Goal: Check status: Check status

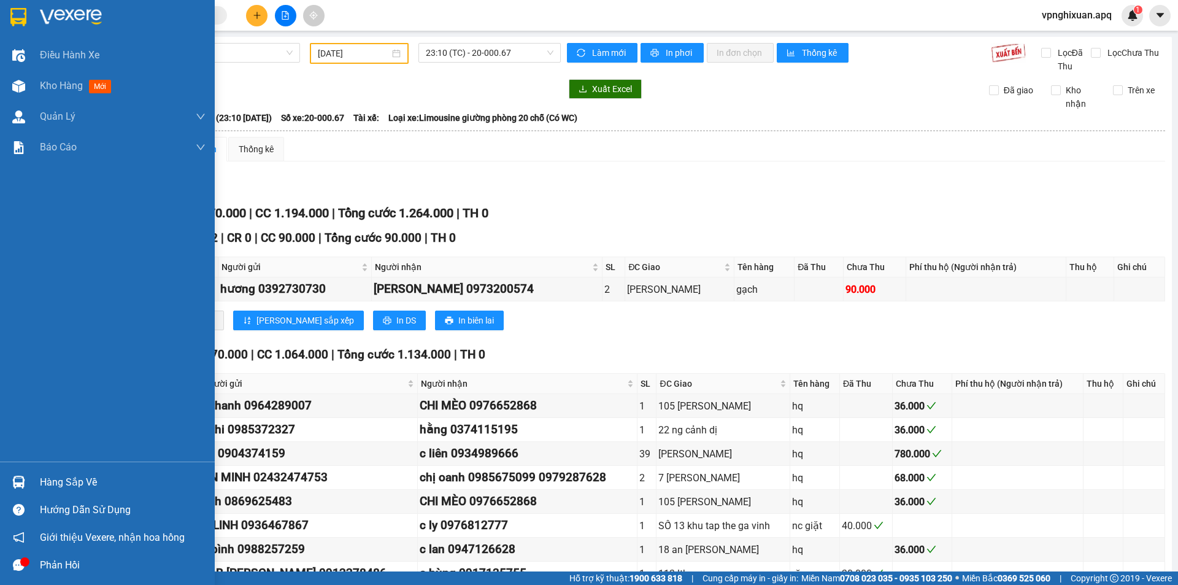
click at [34, 484] on div "Hàng sắp về" at bounding box center [107, 482] width 215 height 28
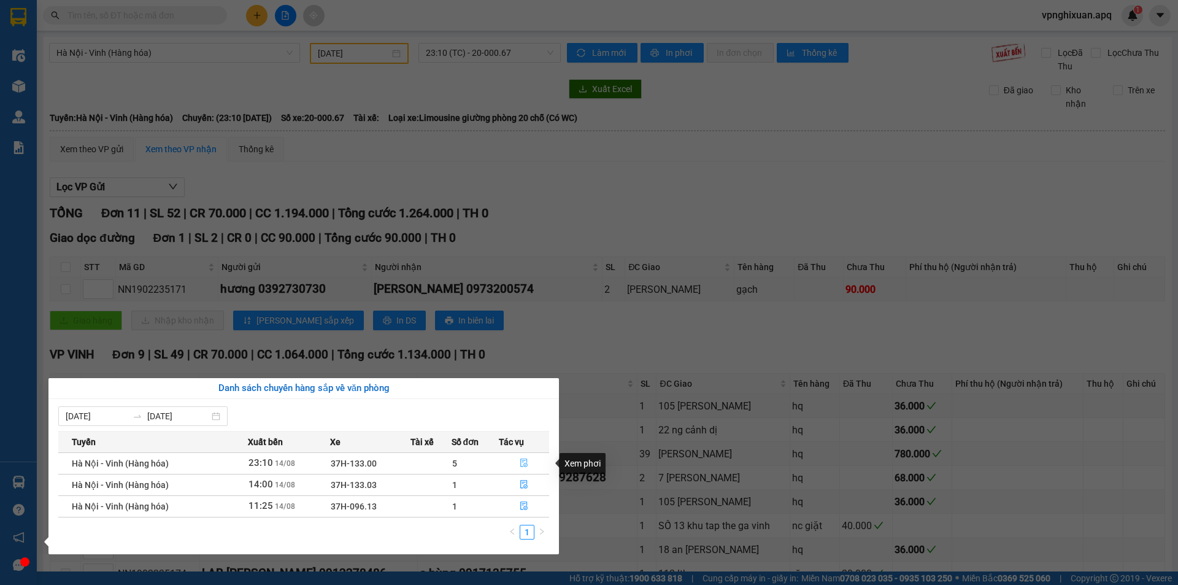
click at [525, 463] on icon "file-done" at bounding box center [524, 462] width 9 height 9
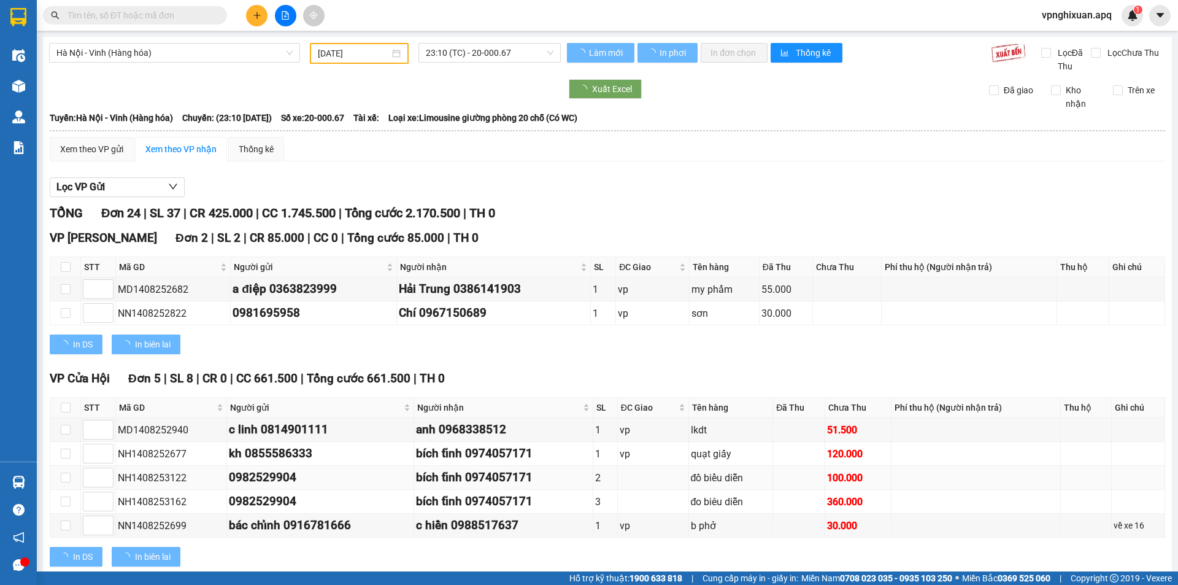
type input "[DATE]"
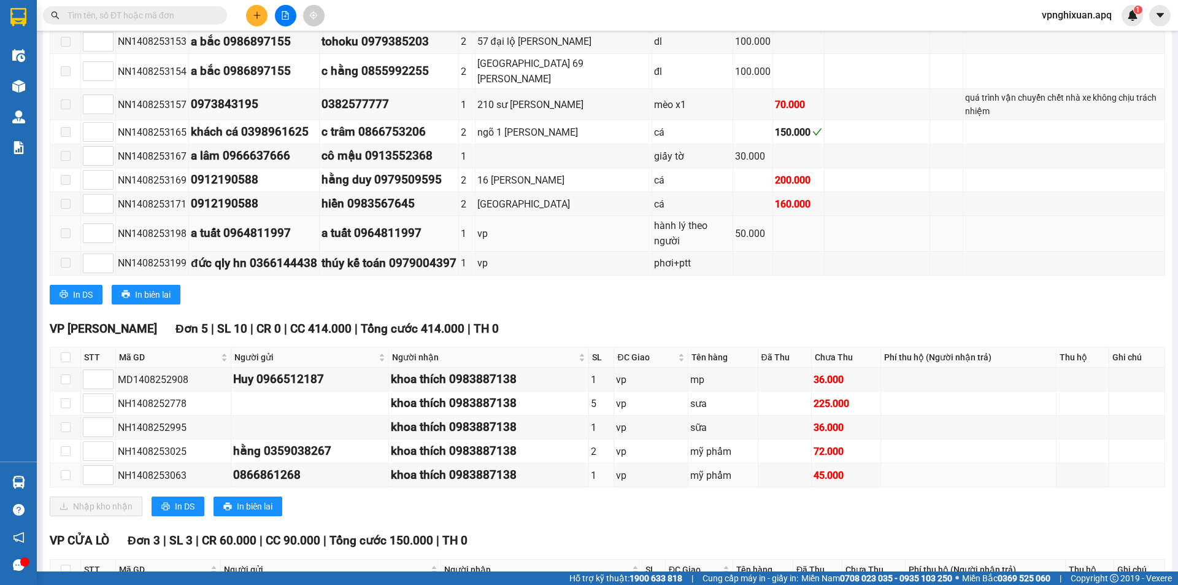
scroll to position [757, 0]
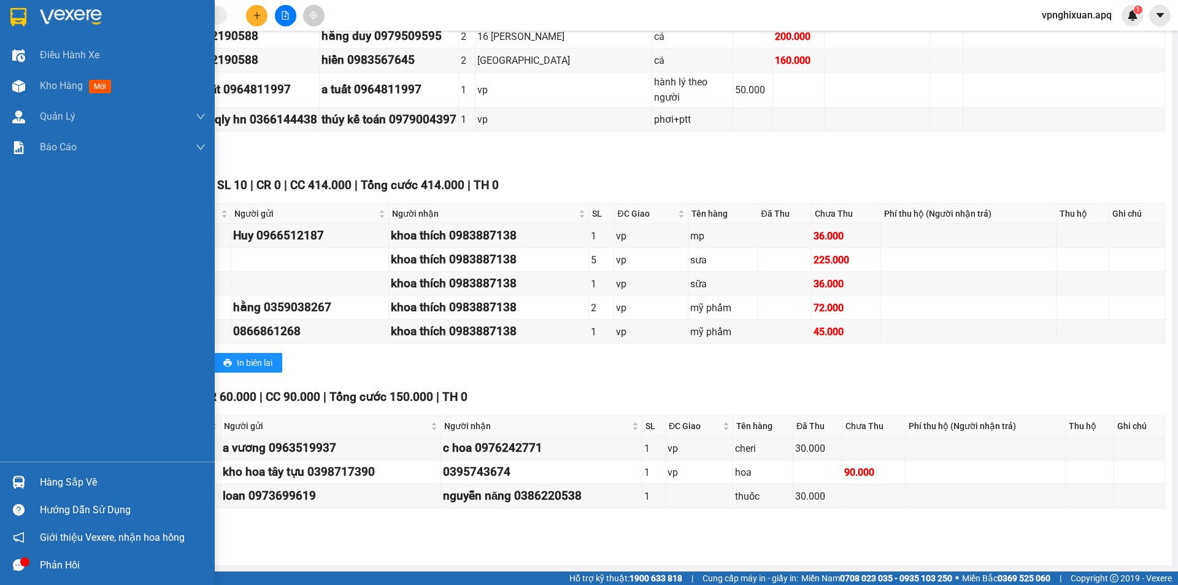
click at [18, 481] on img at bounding box center [18, 482] width 13 height 13
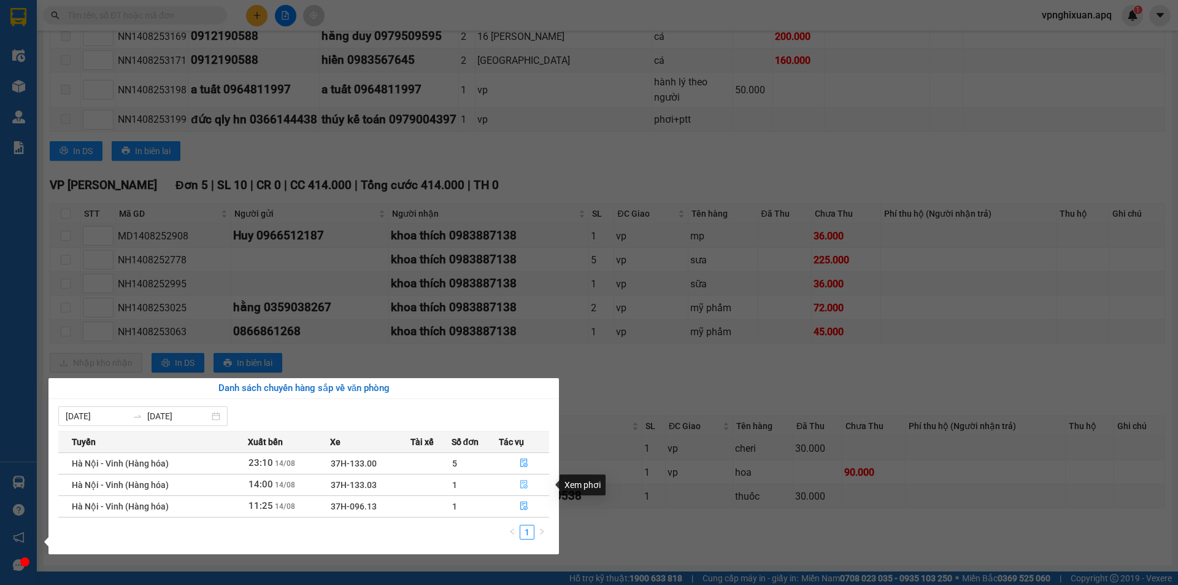
click at [522, 487] on icon "file-done" at bounding box center [524, 484] width 9 height 9
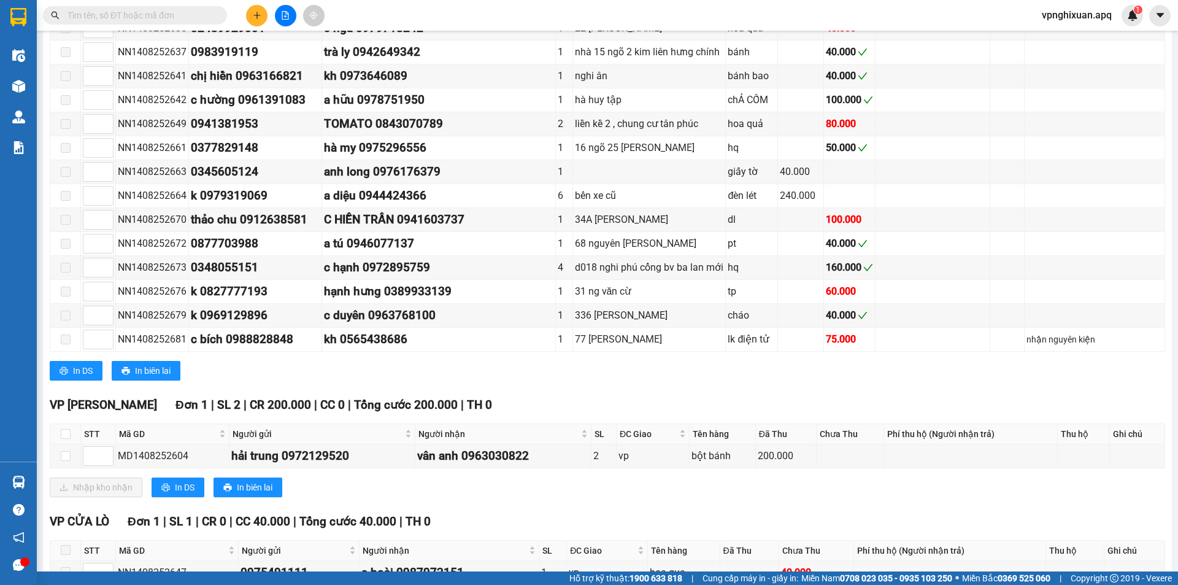
scroll to position [805, 0]
